Goal: Navigation & Orientation: Find specific page/section

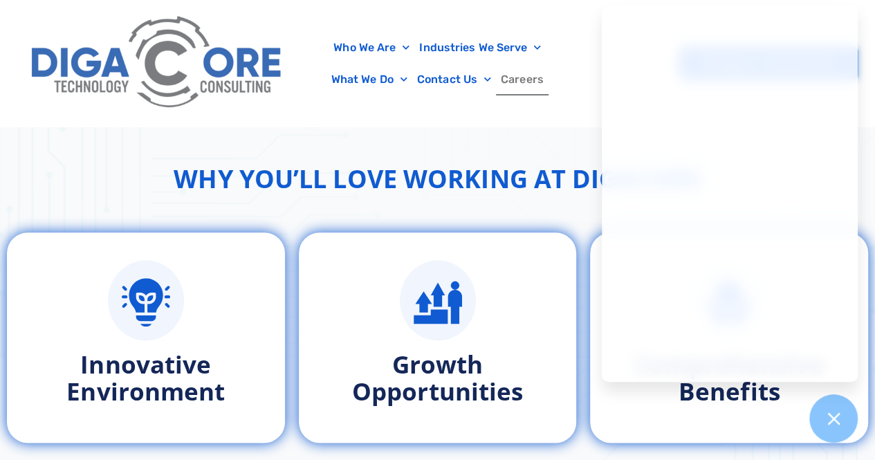
scroll to position [622, 0]
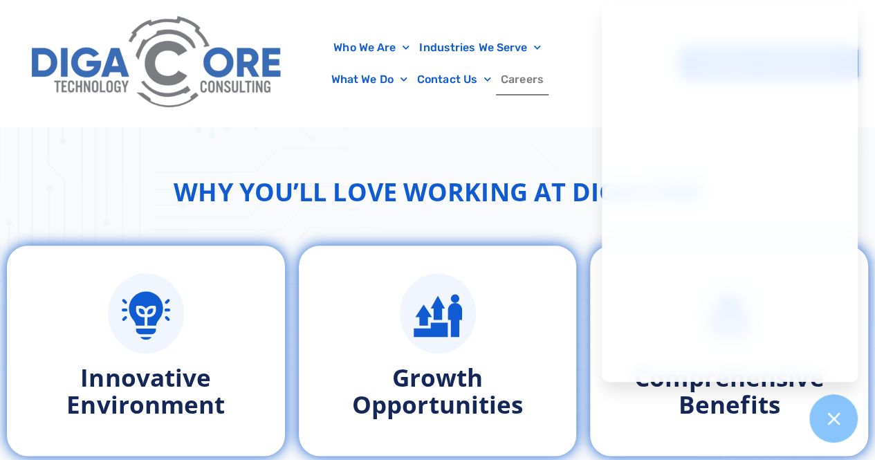
click at [560, 103] on div "Who We Are About Us Our Leadership Testimonials Blog Industries We Serve Health…" at bounding box center [437, 63] width 840 height 127
click at [584, 52] on div "Pricing & IT Assessment" at bounding box center [717, 63] width 280 height 33
click at [574, 17] on div "Who We Are About Us Our Leadership Testimonials Blog Industries We Serve Health…" at bounding box center [437, 63] width 840 height 127
click at [376, 177] on h2 "Why You’ll Love Working at Digacore" at bounding box center [438, 192] width 528 height 37
click at [870, 122] on div at bounding box center [437, 63] width 875 height 127
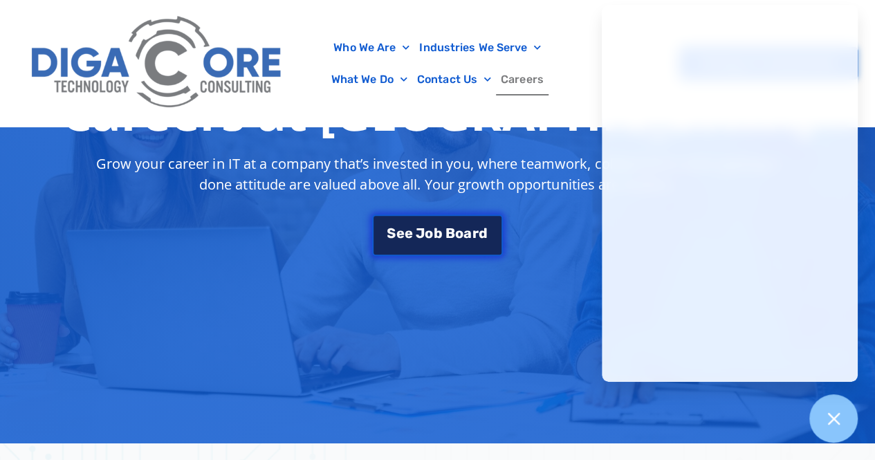
click at [438, 225] on link "S e e J o b B o a r d" at bounding box center [437, 234] width 130 height 41
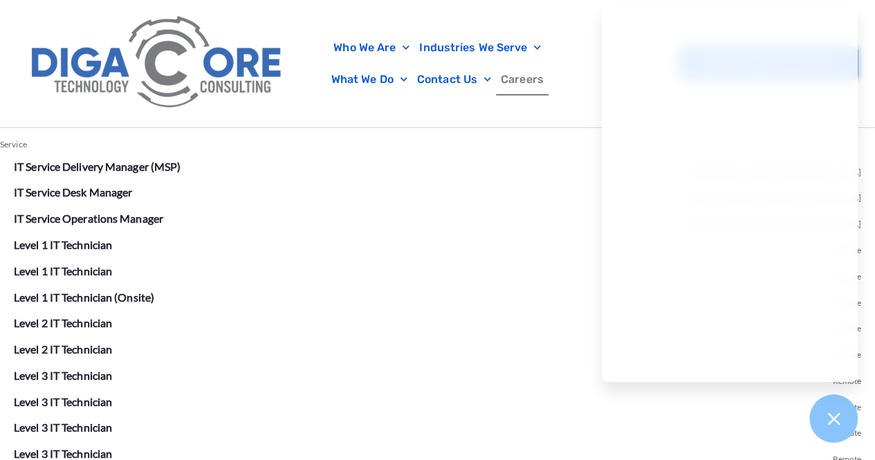
scroll to position [2509, 0]
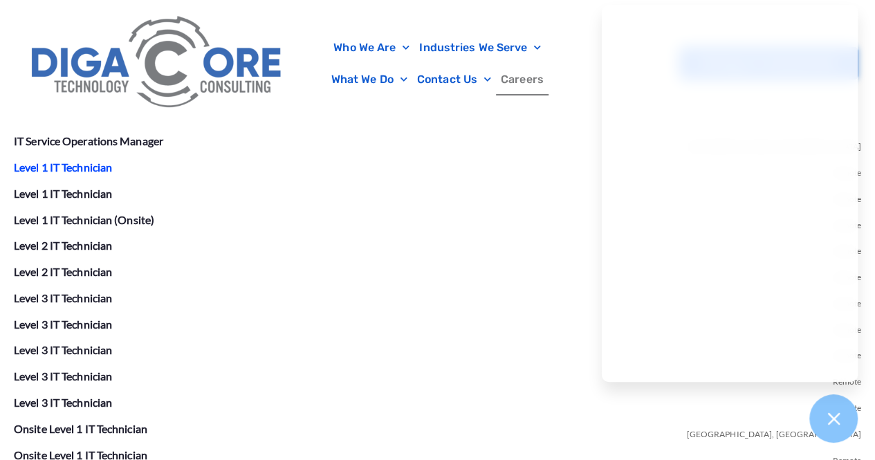
click at [98, 167] on link "Level 1 IT Technician" at bounding box center [63, 166] width 98 height 13
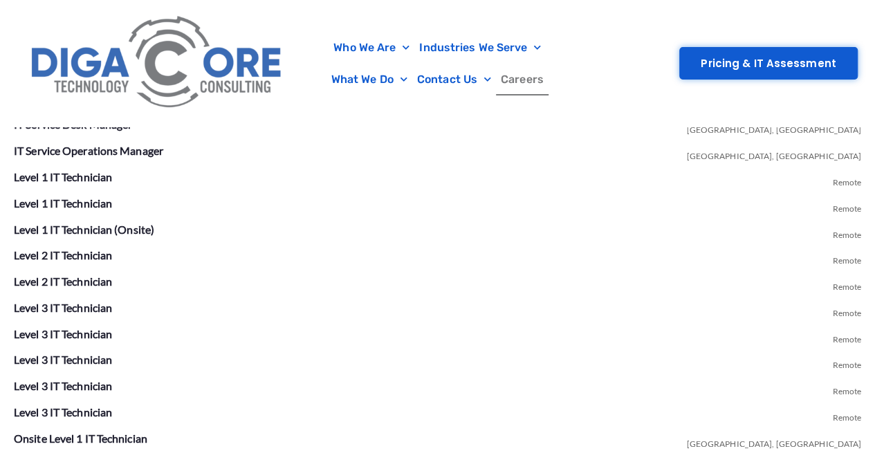
scroll to position [2509, 0]
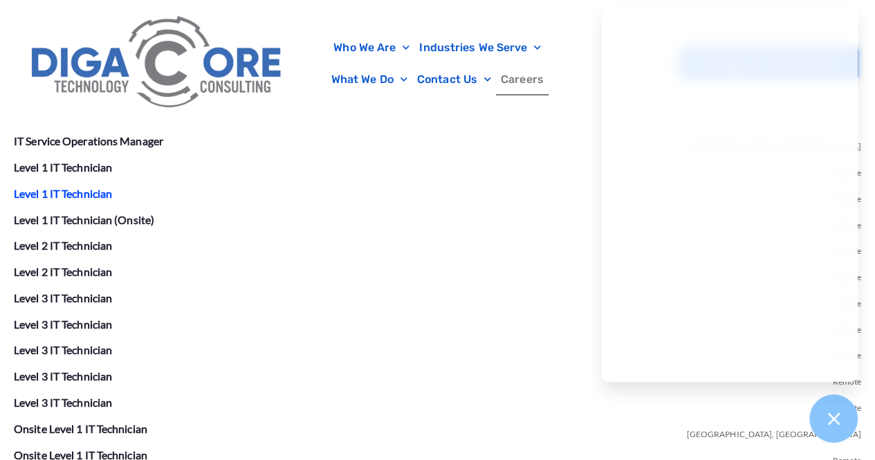
click at [88, 191] on link "Level 1 IT Technician" at bounding box center [63, 193] width 98 height 13
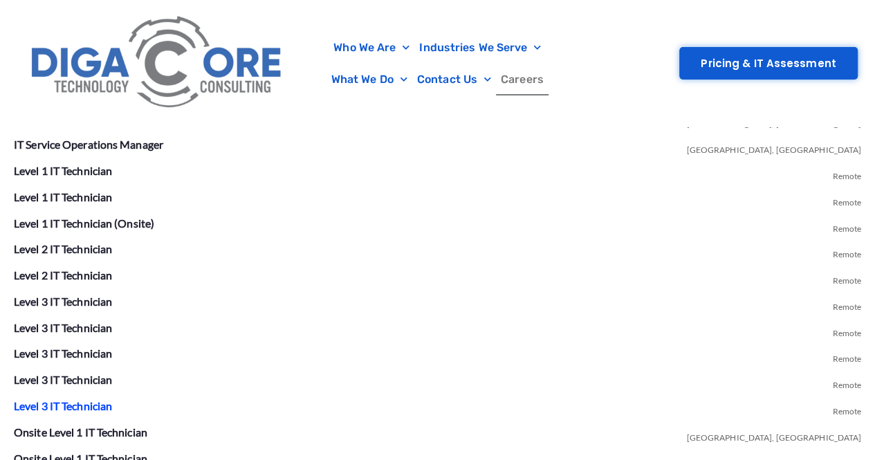
scroll to position [2509, 0]
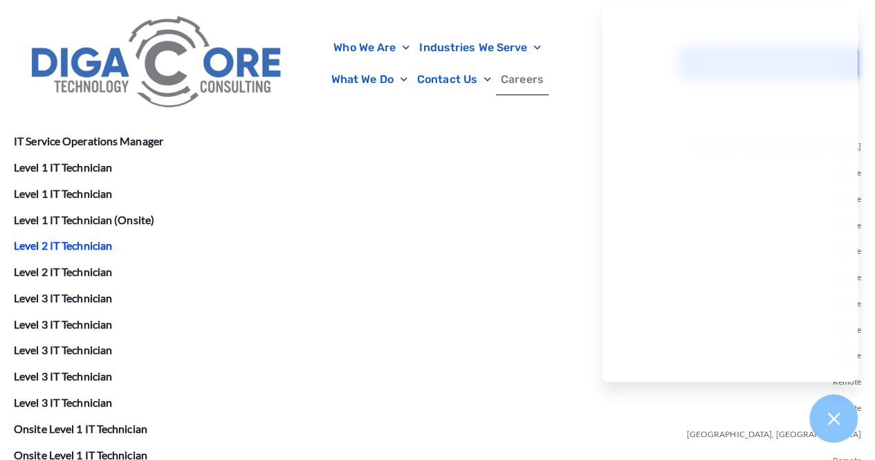
click at [86, 239] on link "Level 2 IT Technician" at bounding box center [63, 245] width 98 height 13
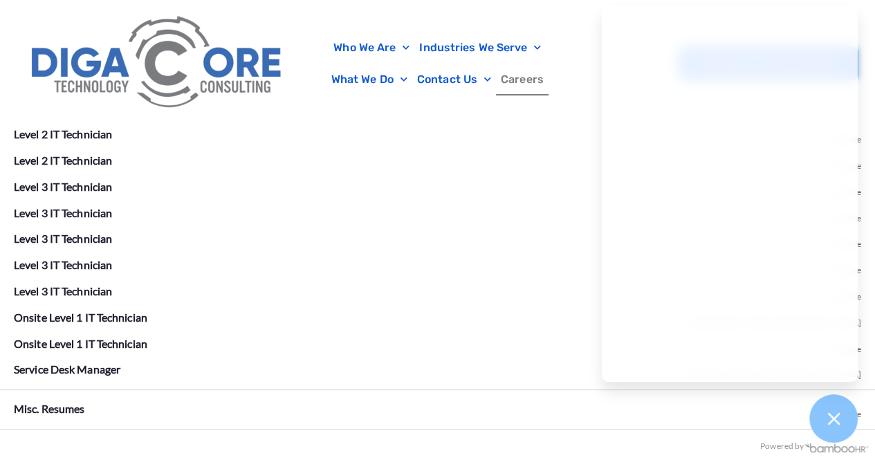
scroll to position [2647, 0]
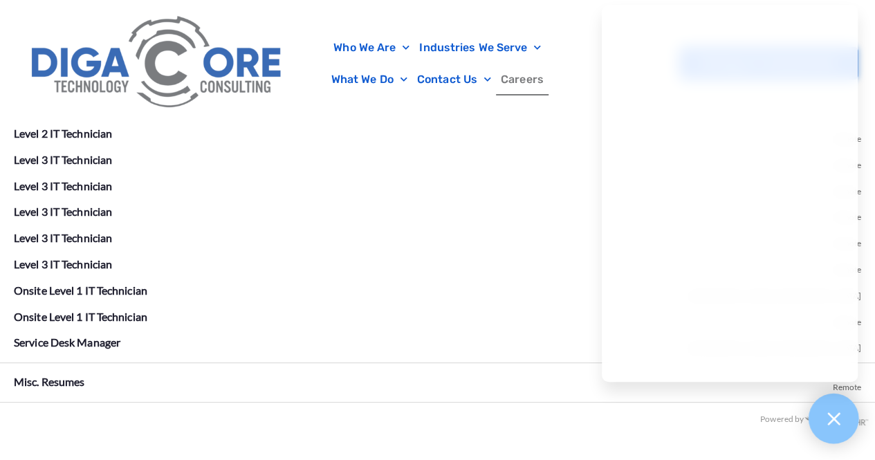
click at [827, 411] on icon at bounding box center [833, 418] width 18 height 18
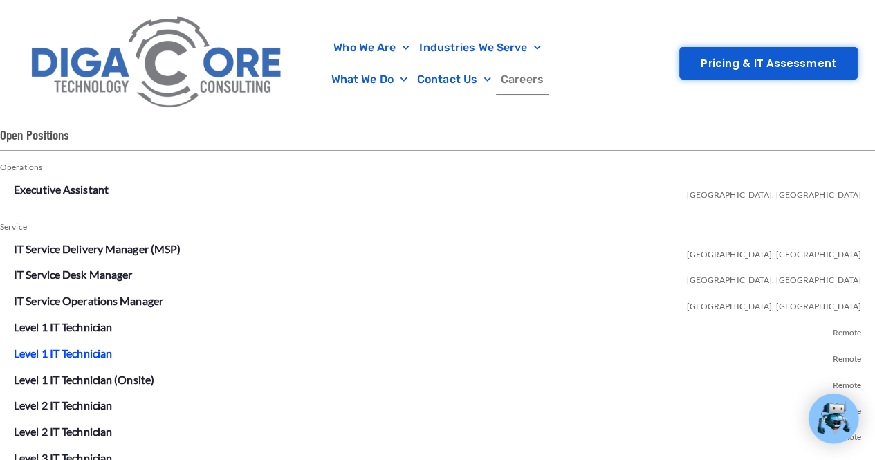
scroll to position [2302, 0]
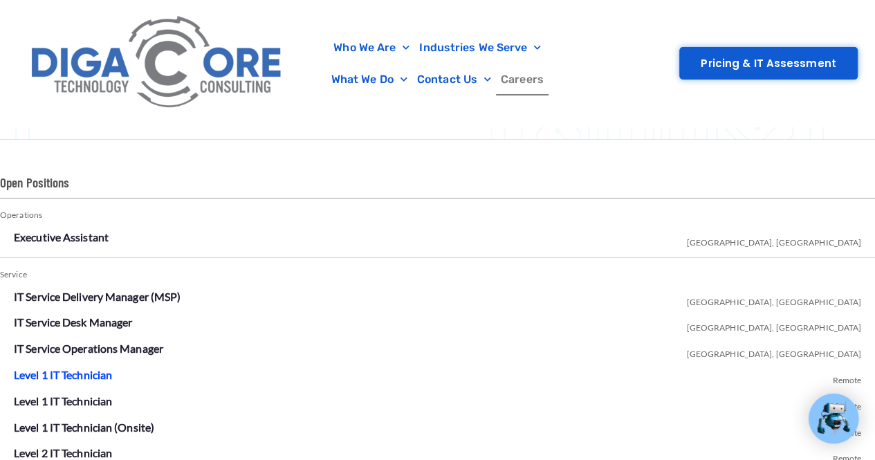
click at [75, 370] on link "Level 1 IT Technician" at bounding box center [63, 374] width 98 height 13
